Goal: Information Seeking & Learning: Learn about a topic

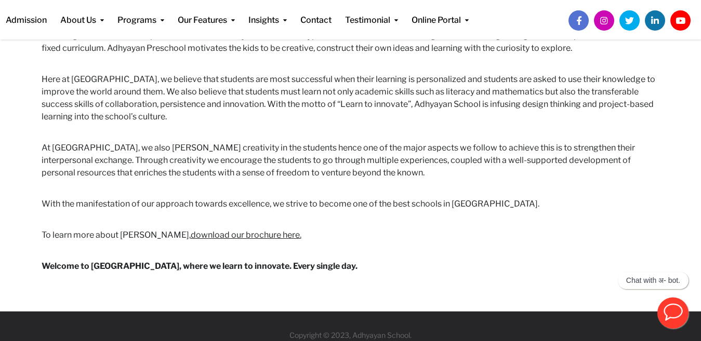
scroll to position [613, 0]
click at [329, 41] on h6 "Adhyayan Preschool is the first [PERSON_NAME] inspired preschool in [GEOGRAPHIC…" at bounding box center [351, 35] width 618 height 37
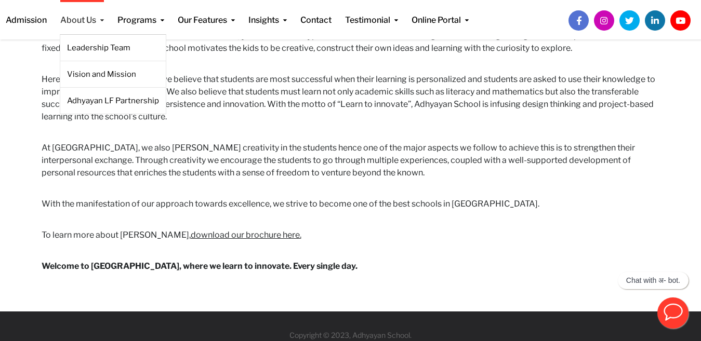
click at [85, 23] on link "About Us" at bounding box center [82, 13] width 44 height 26
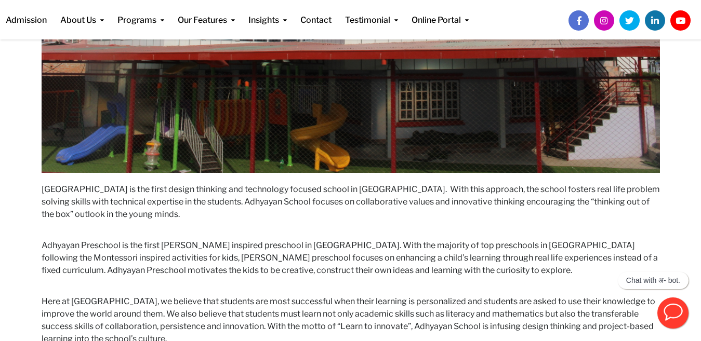
scroll to position [61, 0]
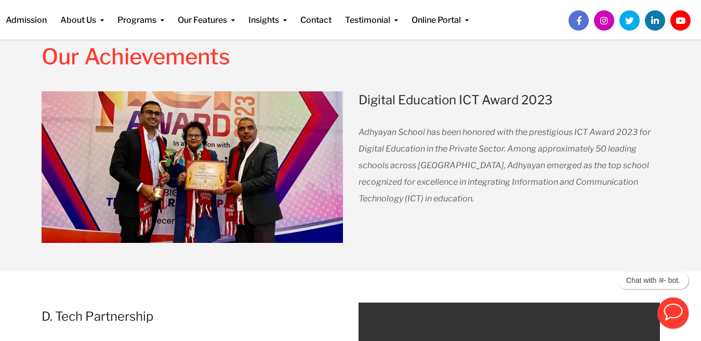
scroll to position [1165, 0]
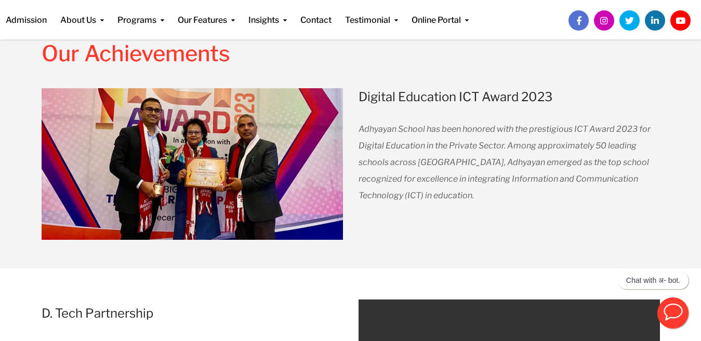
click at [489, 177] on span "Adhyayan School has been honored with the prestigious ICT Award 2023 for Digita…" at bounding box center [504, 162] width 292 height 76
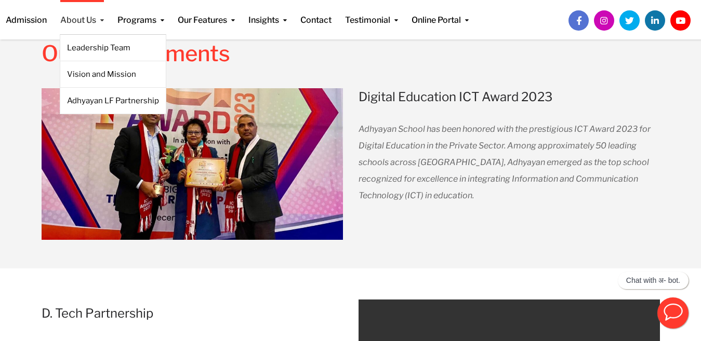
click at [85, 24] on link "About Us" at bounding box center [82, 13] width 44 height 26
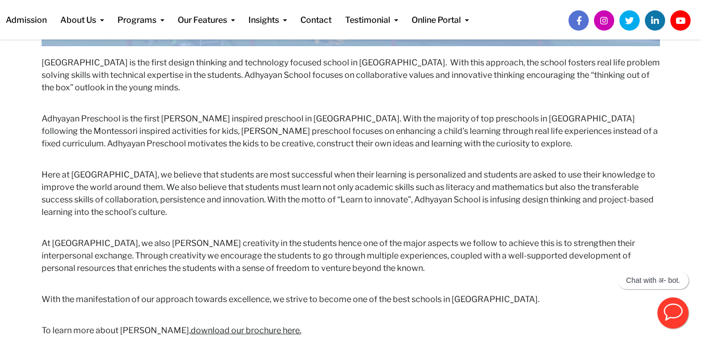
scroll to position [632, 0]
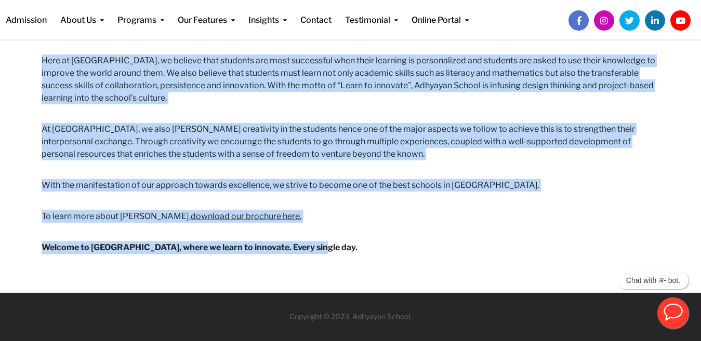
drag, startPoint x: 42, startPoint y: 115, endPoint x: 324, endPoint y: 263, distance: 318.6
copy div "Adhyayan School is the first design thinking and technology focused school in N…"
click at [195, 103] on h6 "Here at [GEOGRAPHIC_DATA], we believe that students are most successful when th…" at bounding box center [351, 80] width 618 height 50
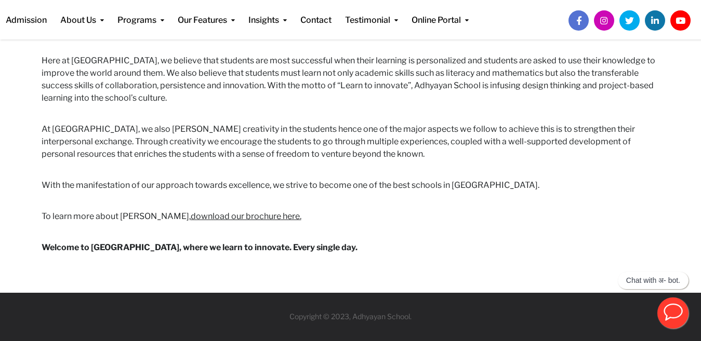
click at [329, 34] on div "Admission About Us Leadership Team Vision and Mission Adhyayan LF Partnership P…" at bounding box center [263, 19] width 526 height 39
click at [429, 27] on div "Admission About Us Leadership Team Vision and Mission Adhyayan LF Partnership P…" at bounding box center [237, 16] width 476 height 32
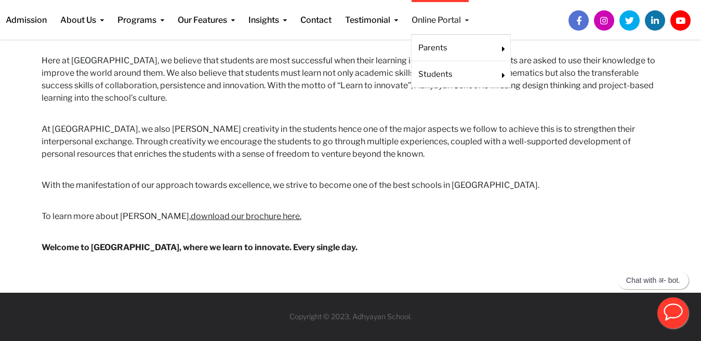
click at [434, 25] on link "Online Portal" at bounding box center [439, 13] width 57 height 26
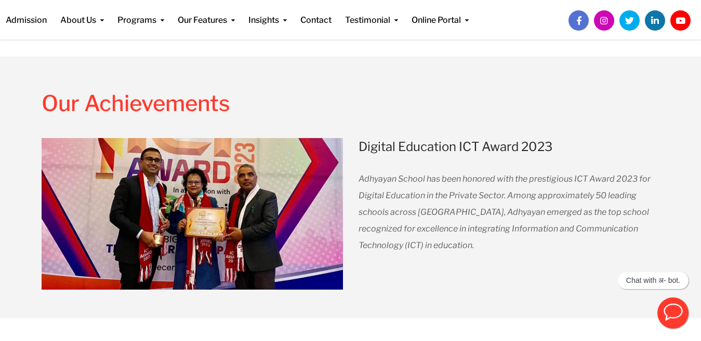
scroll to position [1122, 0]
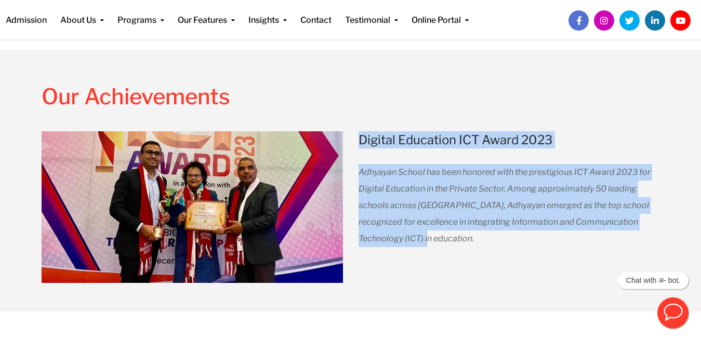
drag, startPoint x: 421, startPoint y: 248, endPoint x: 357, endPoint y: 142, distance: 123.5
click at [357, 142] on div "Our Achievements Digital Education ICT Award 2023 Adhyayan School has been hono…" at bounding box center [509, 163] width 317 height 226
copy div "Digital Education ICT Award 2023 Adhyayan School has been honored with the pres…"
click at [448, 20] on link "Online Portal" at bounding box center [439, 13] width 57 height 26
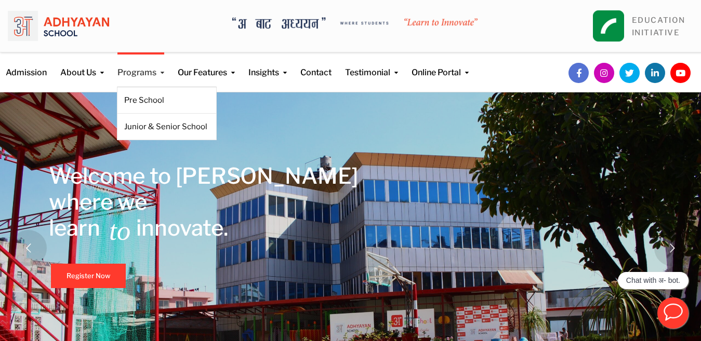
click at [131, 72] on link "Programs" at bounding box center [140, 65] width 47 height 26
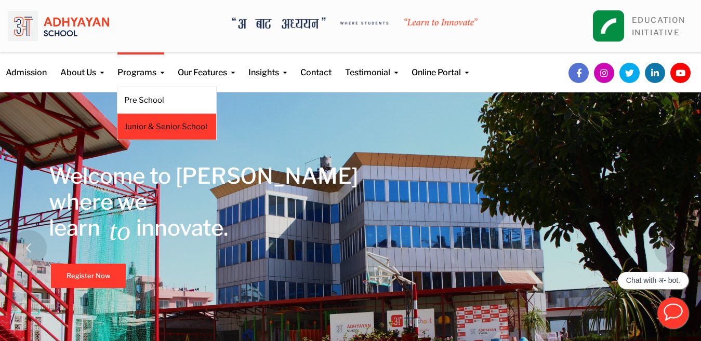
click at [168, 127] on link "Junior & Senior School" at bounding box center [166, 126] width 85 height 11
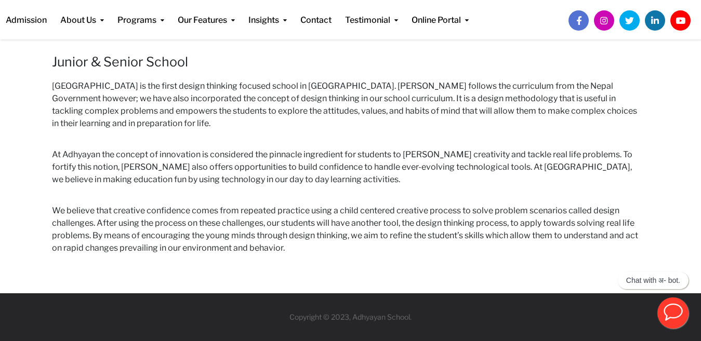
scroll to position [453, 0]
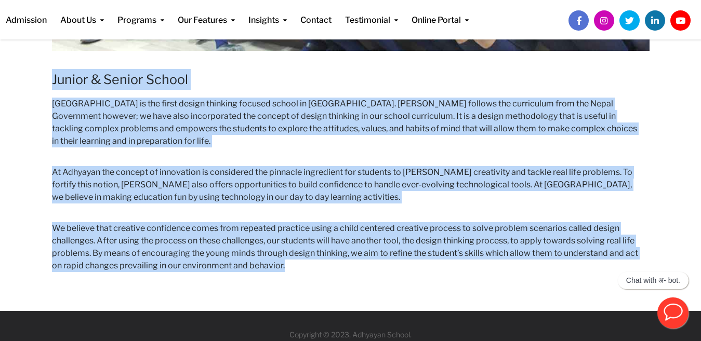
drag, startPoint x: 301, startPoint y: 268, endPoint x: 47, endPoint y: 73, distance: 319.4
click at [47, 73] on div "Junior & Senior School [GEOGRAPHIC_DATA] is the first design thinking focused s…" at bounding box center [350, 3] width 613 height 576
copy div "Junior & Senior School [GEOGRAPHIC_DATA] is the first design thinking focused s…"
